Goal: Task Accomplishment & Management: Manage account settings

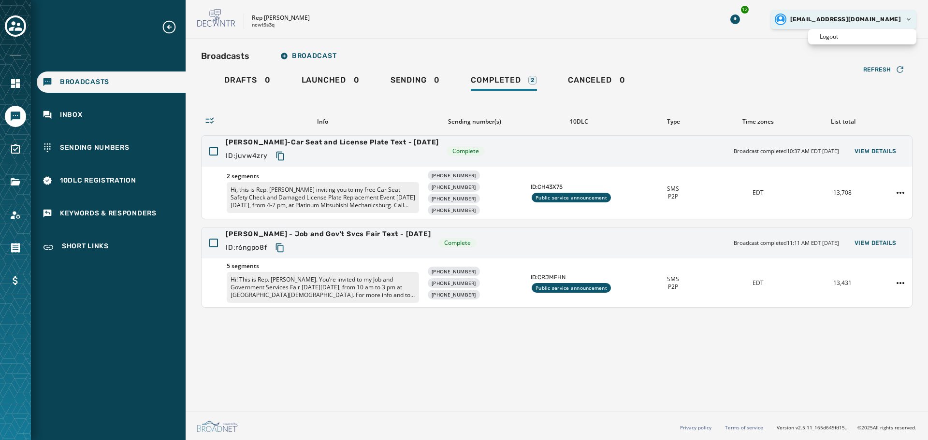
click at [885, 24] on html "Broadcasts Inbox Sending Numbers 10DLC Registration Keywords & Responders Short…" at bounding box center [464, 220] width 928 height 440
click at [860, 36] on div "Logout" at bounding box center [862, 36] width 108 height 15
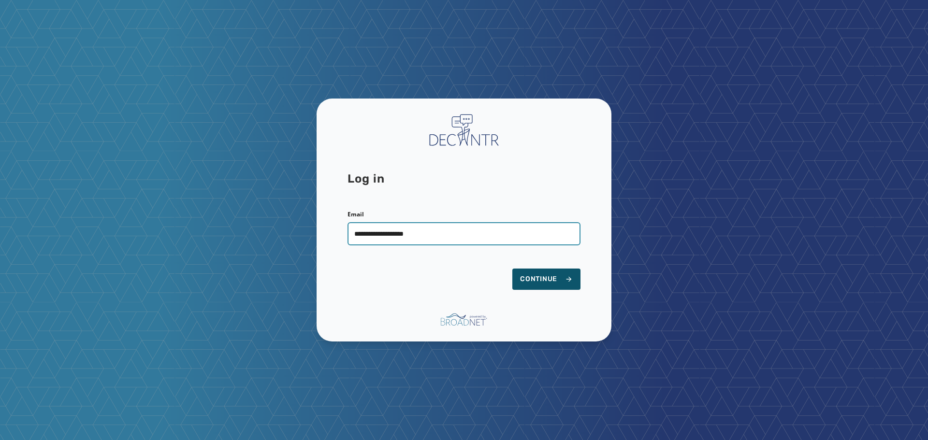
type input "**********"
click at [512, 269] on button "Continue" at bounding box center [546, 279] width 68 height 21
